Goal: Task Accomplishment & Management: Manage account settings

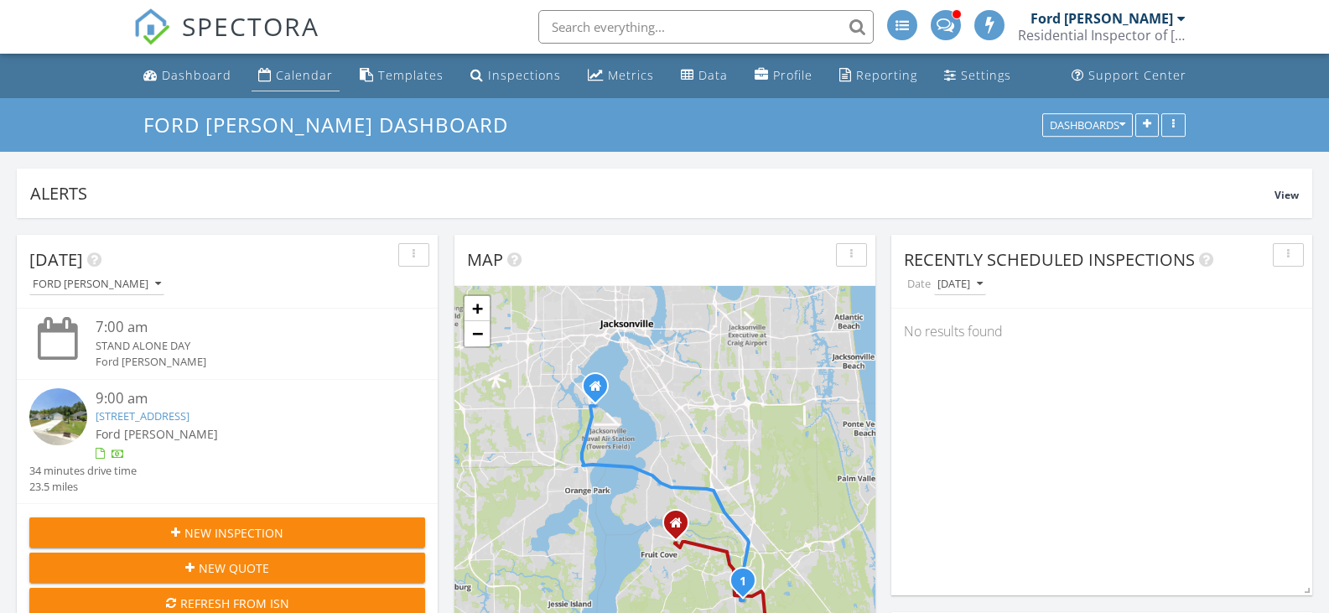
click at [299, 81] on div "Calendar" at bounding box center [304, 75] width 57 height 16
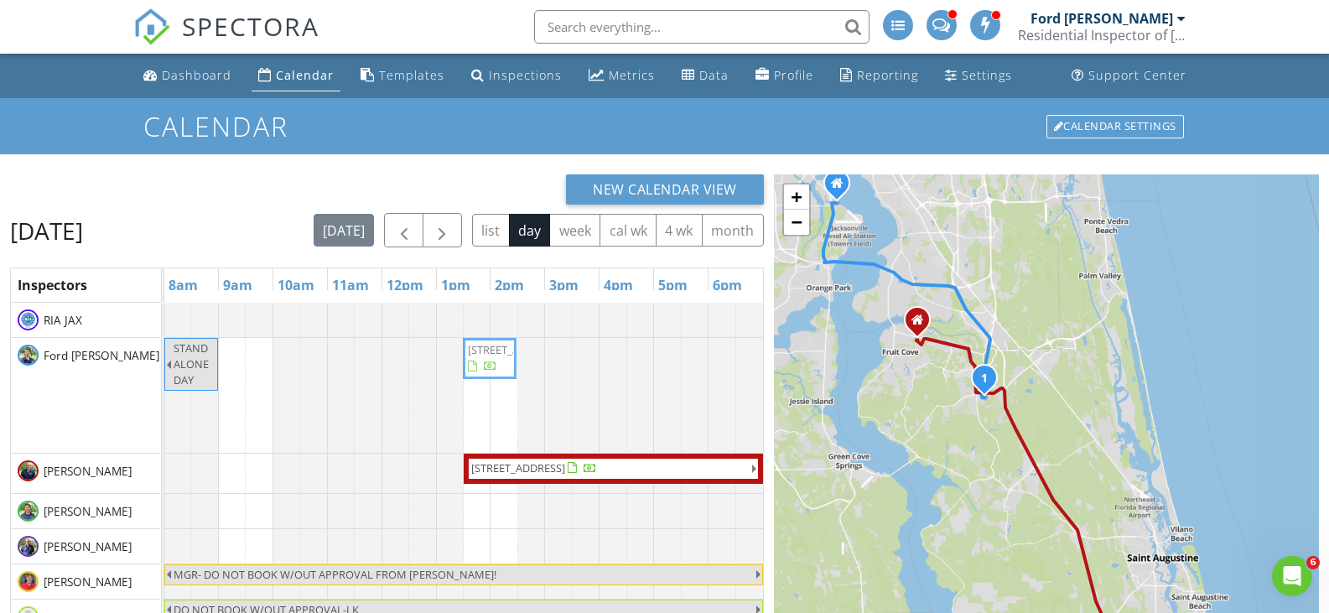
drag, startPoint x: 249, startPoint y: 393, endPoint x: 494, endPoint y: 416, distance: 245.9
click at [164, 416] on div "STAND ALONE DAY 952 Beckingham Dr, St. Augustine 32092 952 Beckingham Dr, St. A…" at bounding box center [164, 395] width 0 height 115
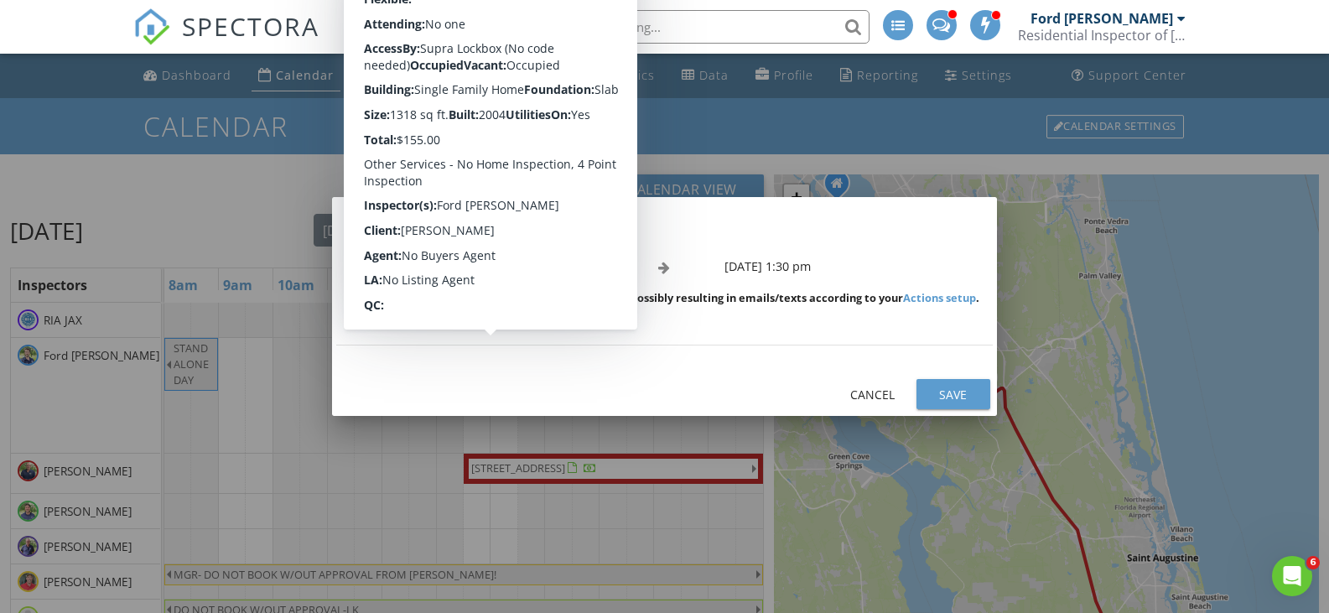
click at [958, 392] on div "Save" at bounding box center [953, 395] width 47 height 18
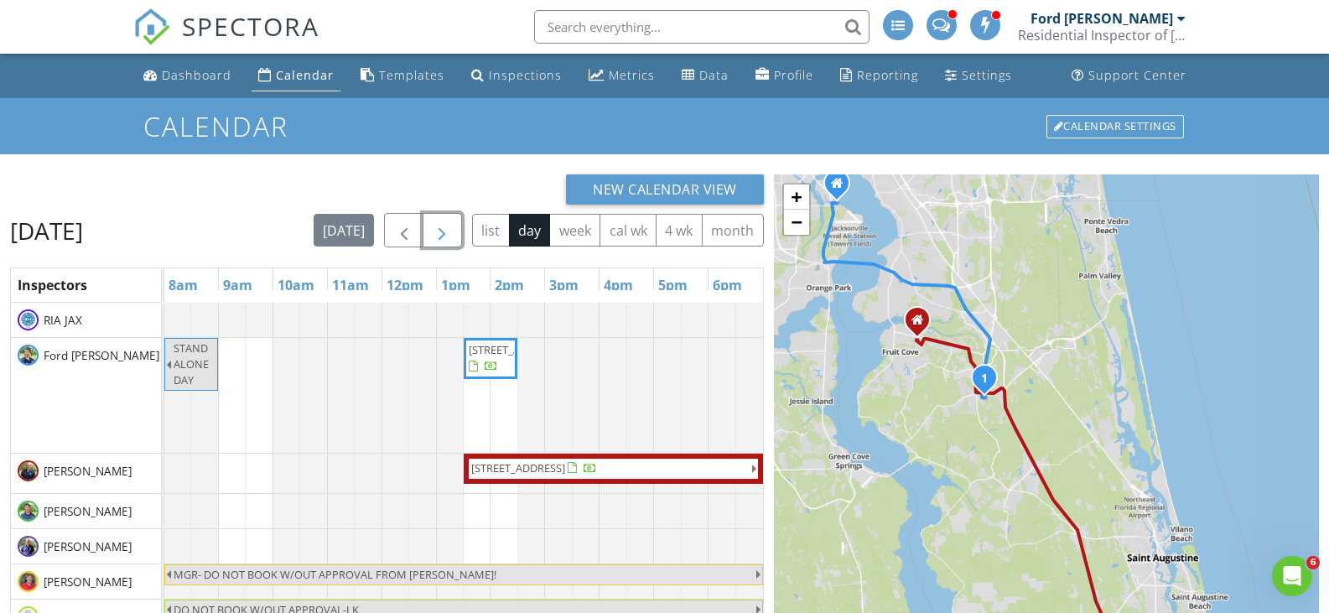
click at [437, 231] on span "button" at bounding box center [442, 231] width 20 height 20
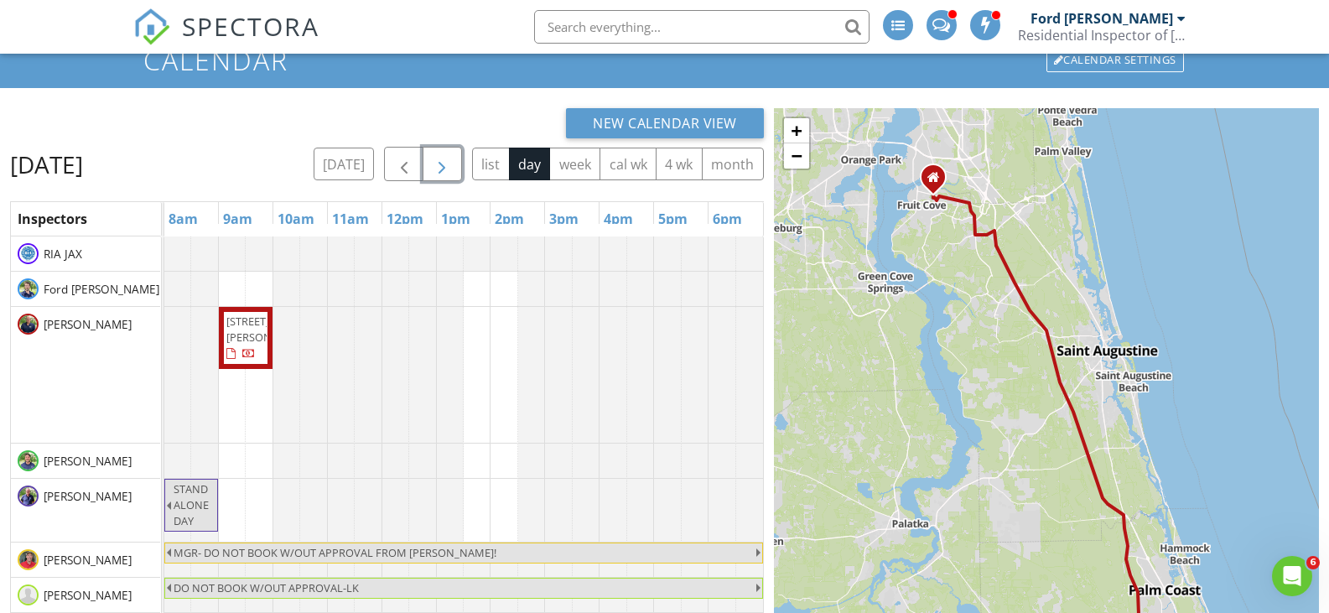
scroll to position [84, 0]
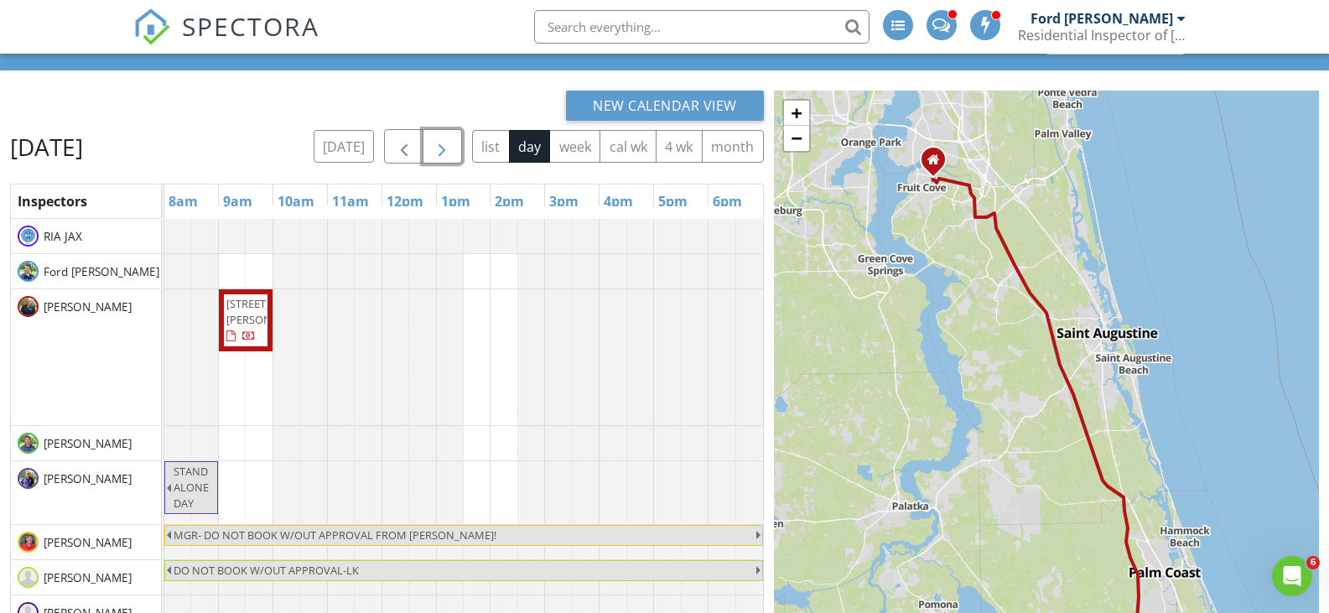
click at [439, 148] on span "button" at bounding box center [442, 147] width 20 height 20
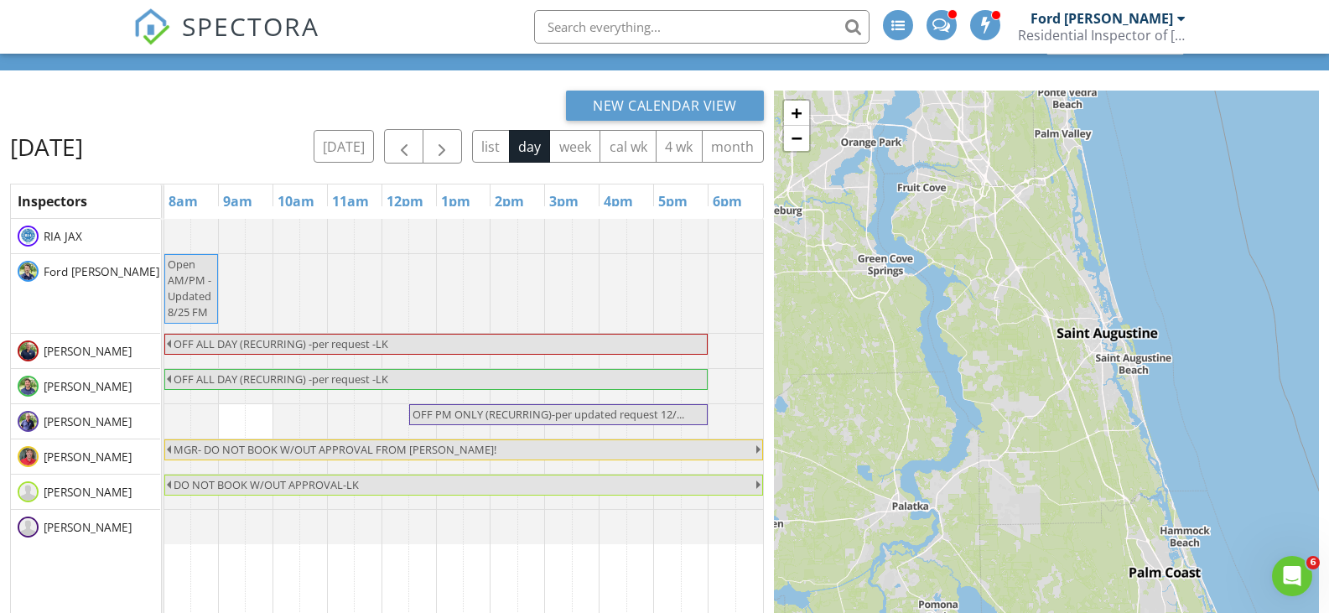
click at [114, 106] on div "New Calendar View" at bounding box center [387, 106] width 754 height 30
click at [391, 153] on button "button" at bounding box center [403, 146] width 39 height 34
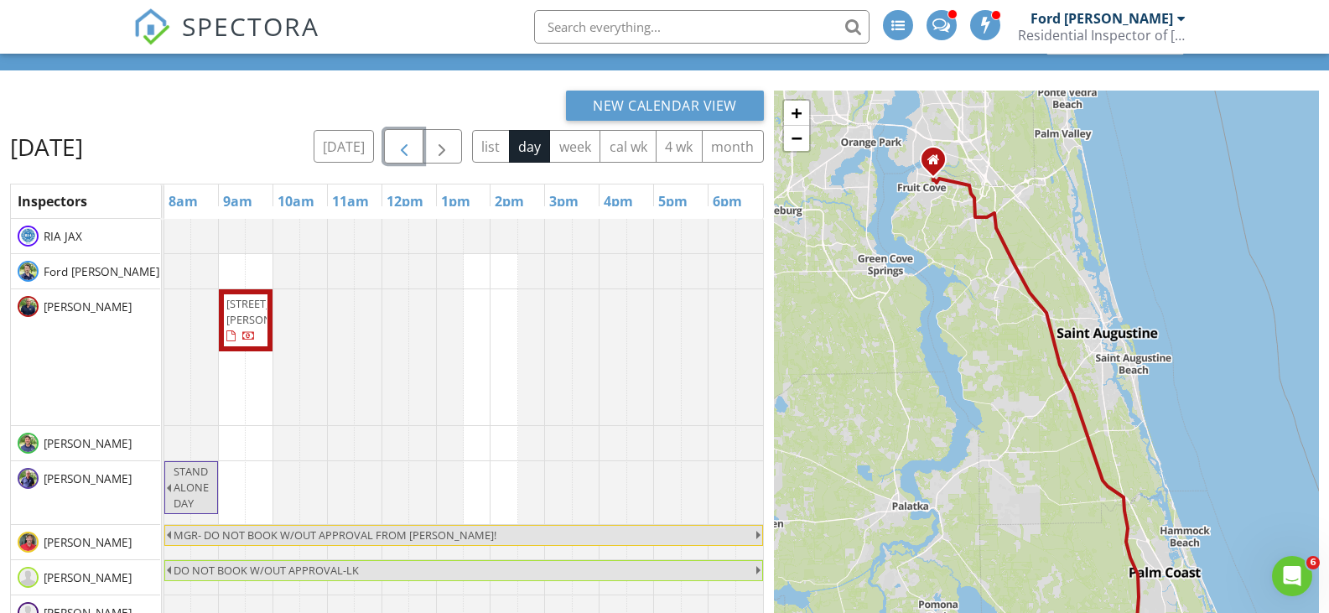
click at [391, 153] on button "button" at bounding box center [403, 146] width 39 height 34
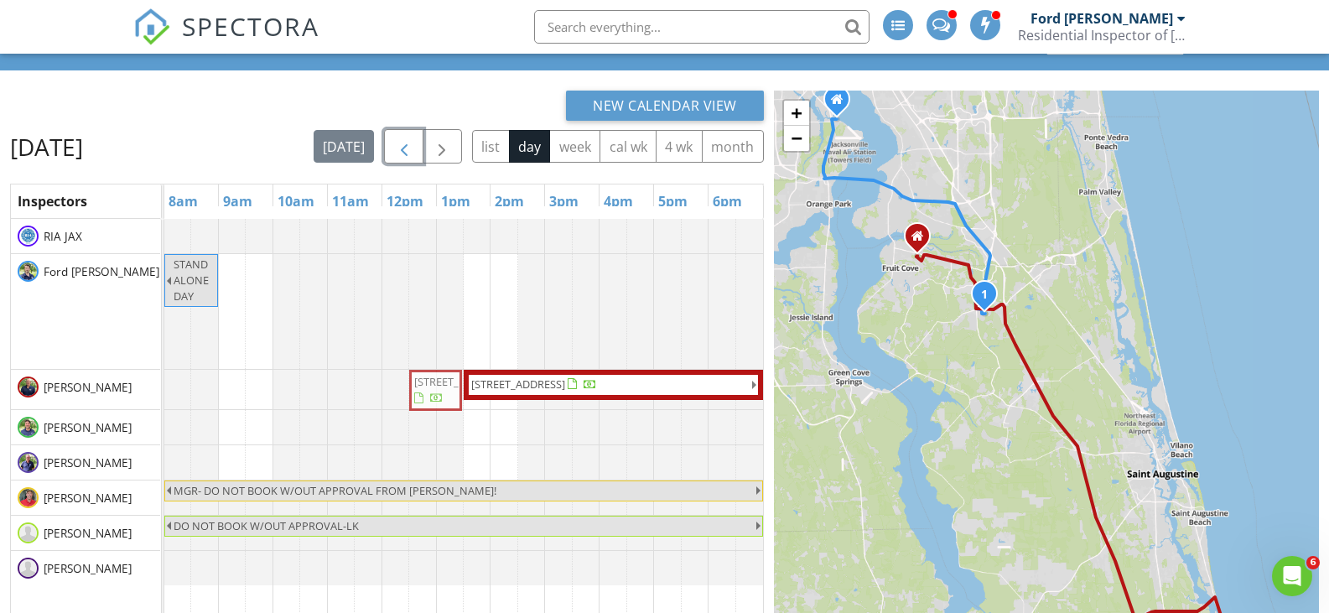
drag, startPoint x: 501, startPoint y: 293, endPoint x: 444, endPoint y: 384, distance: 107.7
click at [444, 384] on tbody "STAND ALONE DAY 952 Beckingham Dr, St. Augustine 32092 24 Los Lagos Blvd , Palm…" at bounding box center [463, 402] width 599 height 366
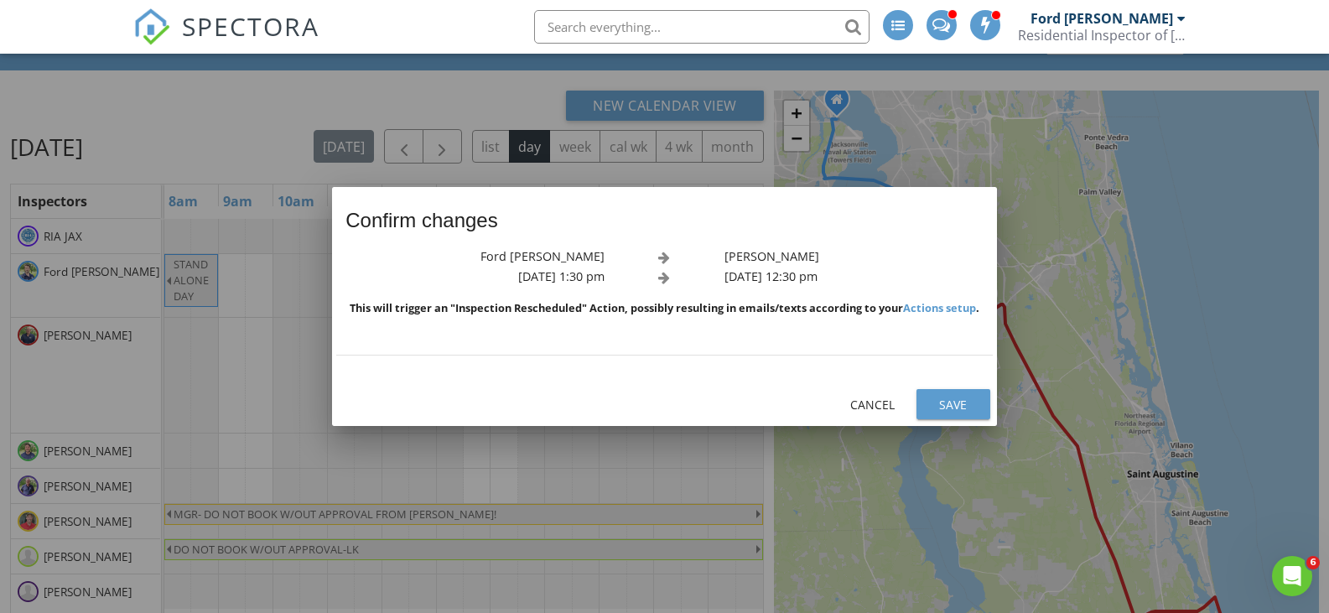
click at [962, 398] on div "Save" at bounding box center [953, 405] width 47 height 18
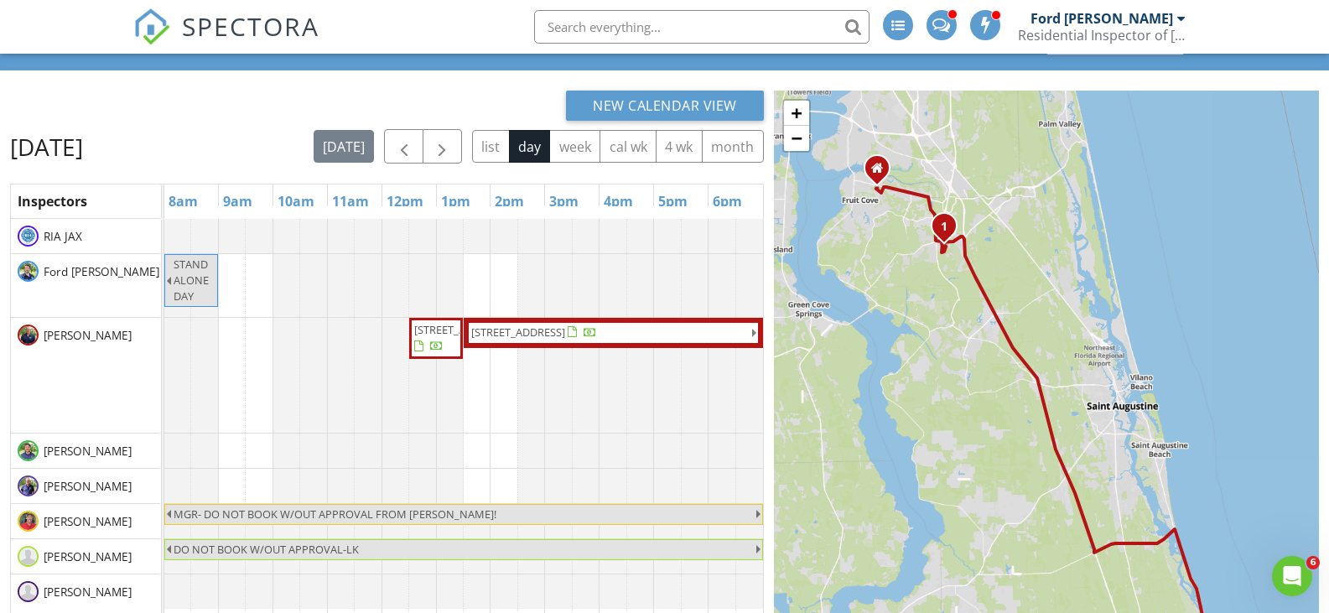
drag, startPoint x: 439, startPoint y: 319, endPoint x: 423, endPoint y: 340, distance: 25.7
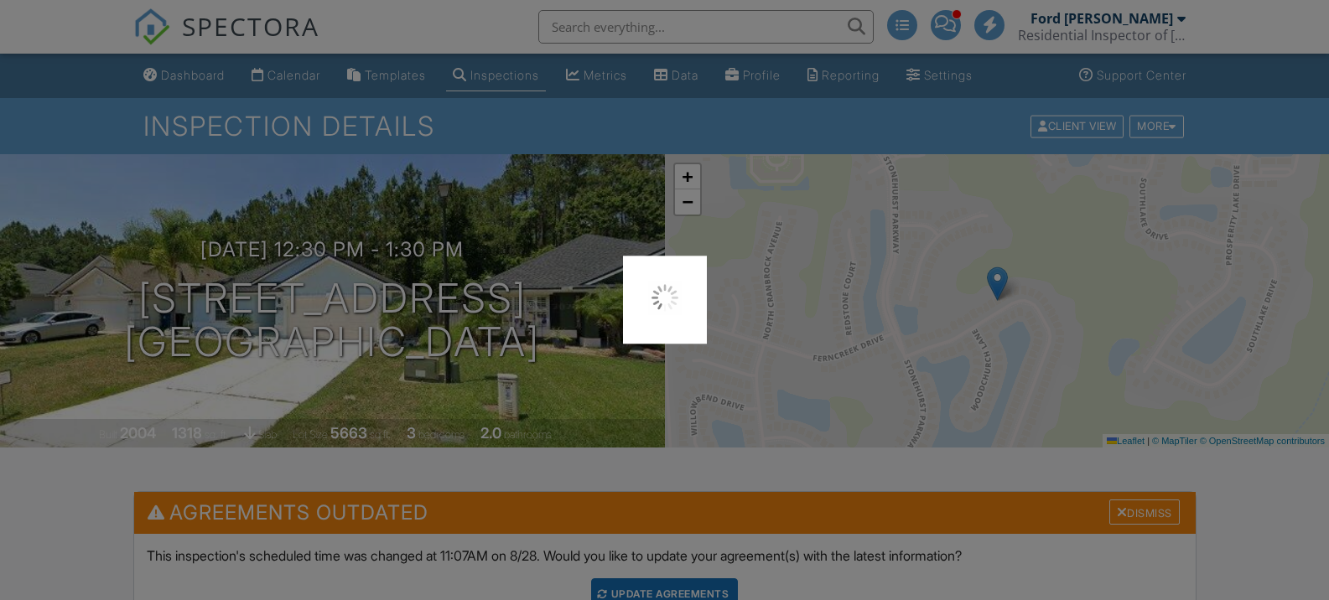
click at [538, 308] on div at bounding box center [664, 300] width 1329 height 600
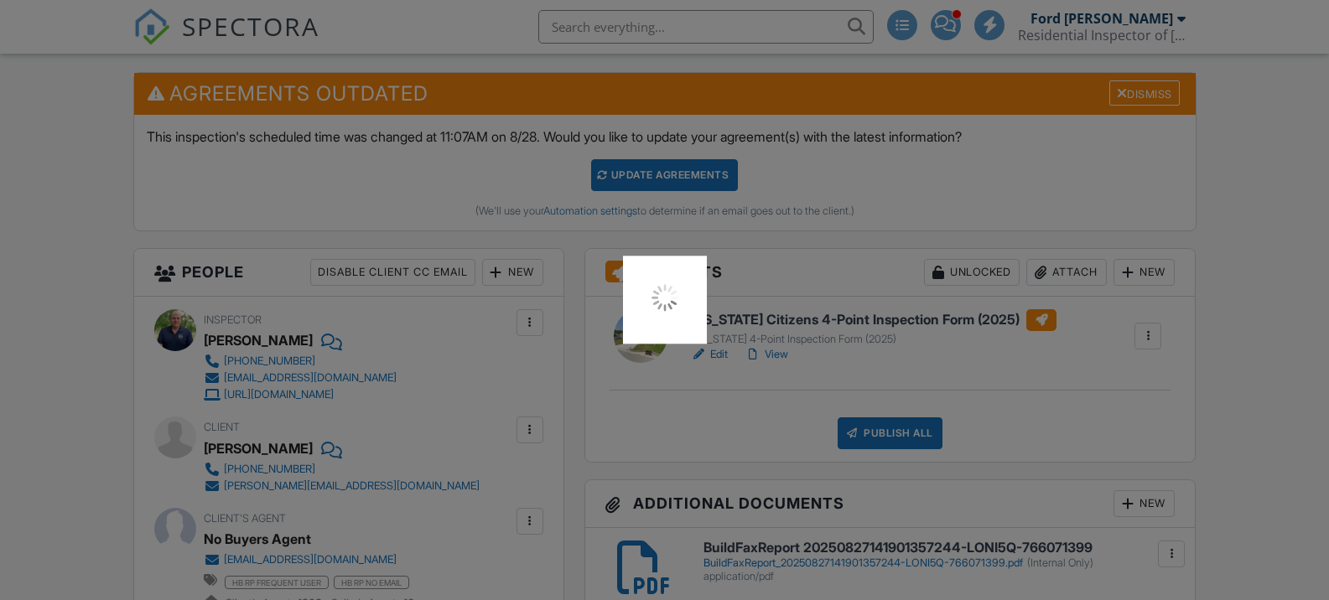
scroll to position [419, 0]
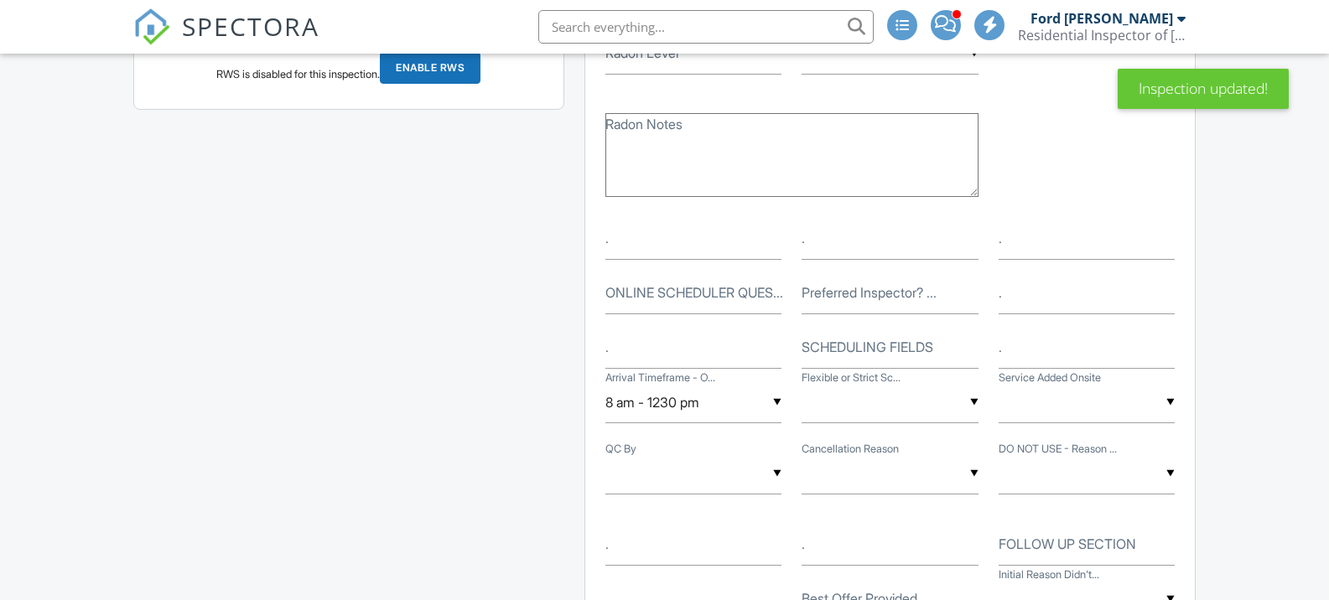
scroll to position [3606, 0]
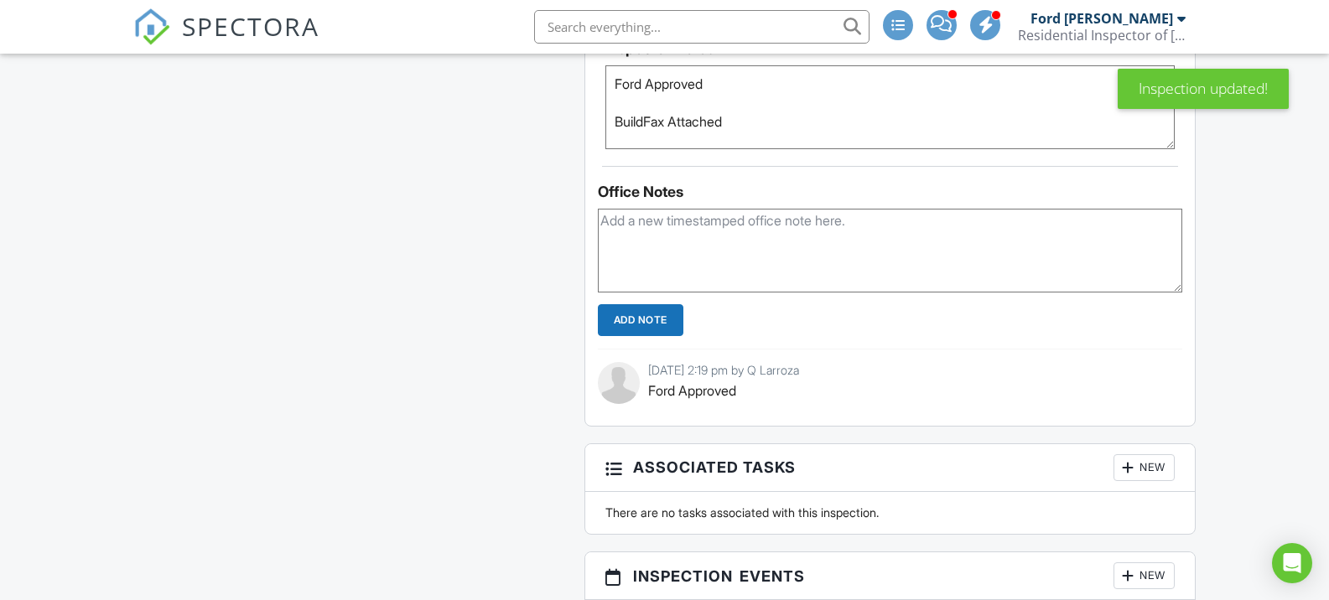
click at [657, 280] on textarea at bounding box center [890, 251] width 585 height 84
drag, startPoint x: 610, startPoint y: 137, endPoint x: 588, endPoint y: 88, distance: 53.3
click at [588, 88] on div "Inspector Notes Ford Approved BuildFax Attached" at bounding box center [890, 89] width 610 height 122
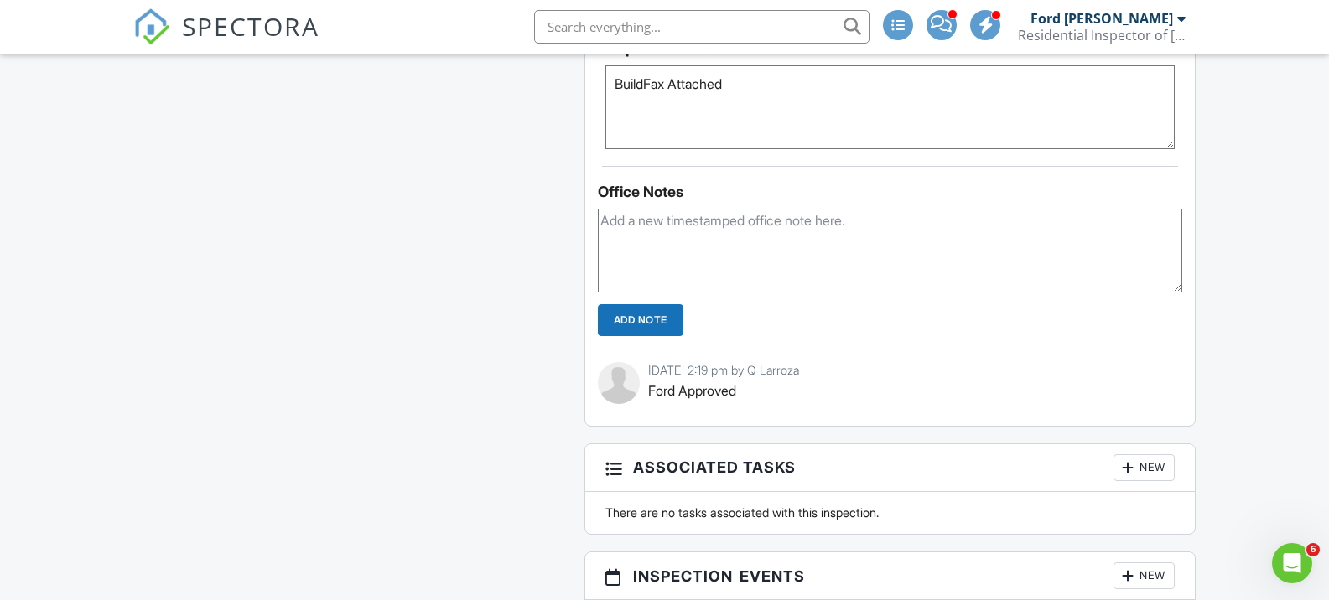
type textarea "BuildFax Attached"
click at [693, 250] on textarea at bounding box center [890, 251] width 585 height 84
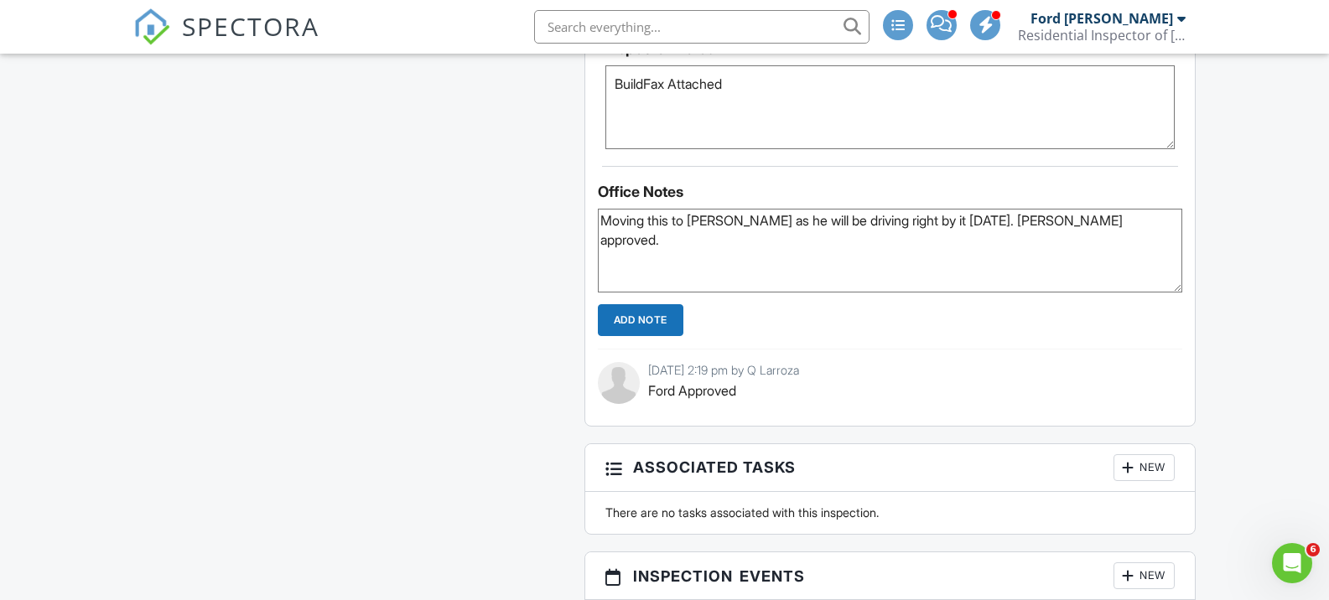
drag, startPoint x: 1051, startPoint y: 231, endPoint x: 953, endPoint y: 242, distance: 97.9
click at [953, 242] on textarea "Moving this to [PERSON_NAME] as he will be driving right by it [DATE]. [PERSON_…" at bounding box center [890, 251] width 585 height 84
type textarea "Moving this to [PERSON_NAME] as he will be driving right by it [DATE]."
click at [654, 336] on input "Add Note" at bounding box center [641, 320] width 86 height 32
